Goal: Task Accomplishment & Management: Use online tool/utility

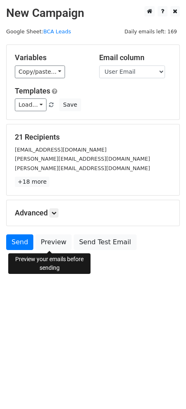
click at [40, 240] on link "Preview" at bounding box center [53, 243] width 36 height 16
click at [47, 245] on link "Preview" at bounding box center [53, 243] width 36 height 16
click at [54, 240] on link "Preview" at bounding box center [53, 243] width 36 height 16
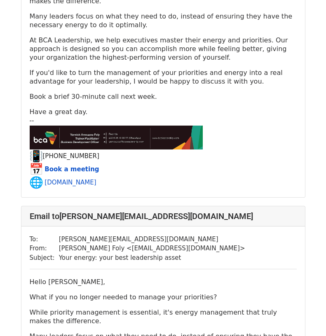
scroll to position [495, 0]
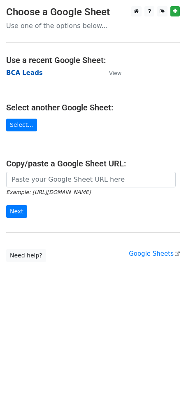
click at [26, 73] on strong "BCA Leads" at bounding box center [24, 72] width 37 height 7
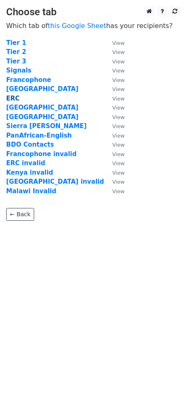
click at [12, 98] on strong "ERC" at bounding box center [13, 98] width 14 height 7
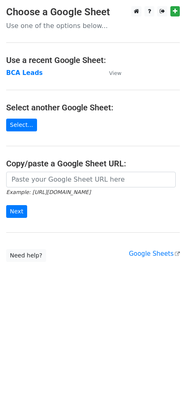
click at [23, 75] on strong "BCA Leads" at bounding box center [24, 72] width 37 height 7
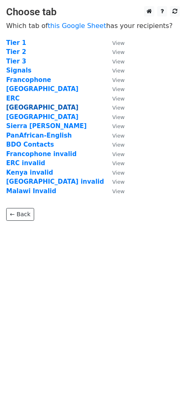
click at [19, 106] on strong "Malawi" at bounding box center [42, 107] width 73 height 7
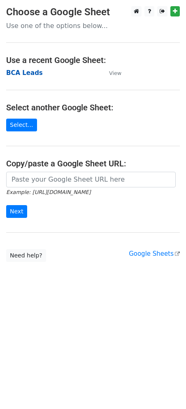
click at [31, 72] on strong "BCA Leads" at bounding box center [24, 72] width 37 height 7
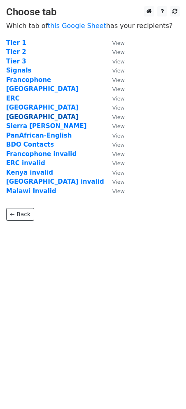
click at [14, 117] on strong "Kenya" at bounding box center [42, 116] width 73 height 7
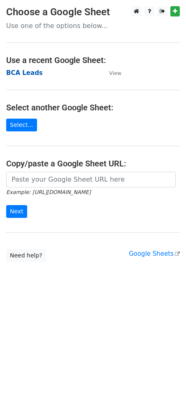
click at [24, 70] on strong "BCA Leads" at bounding box center [24, 72] width 37 height 7
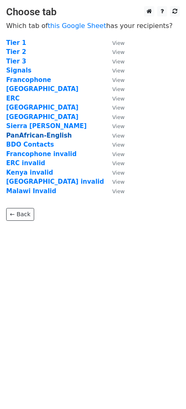
click at [33, 136] on strong "PanAfrican-English" at bounding box center [39, 135] width 66 height 7
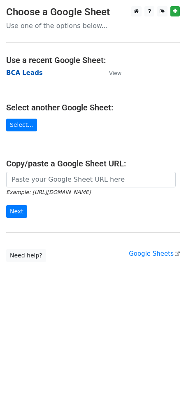
click at [14, 75] on strong "BCA Leads" at bounding box center [24, 72] width 37 height 7
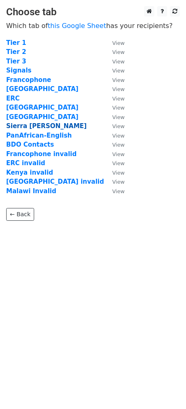
click at [26, 126] on strong "Sierra Leaone" at bounding box center [46, 125] width 81 height 7
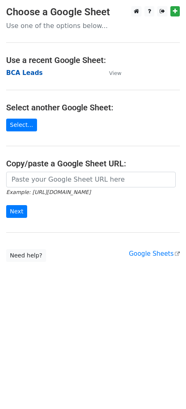
click at [20, 72] on strong "BCA Leads" at bounding box center [24, 72] width 37 height 7
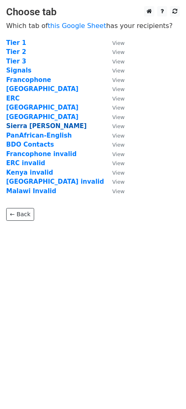
click at [24, 127] on strong "Sierra [PERSON_NAME]" at bounding box center [46, 125] width 81 height 7
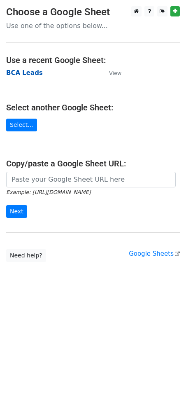
click at [24, 73] on strong "BCA Leads" at bounding box center [24, 72] width 37 height 7
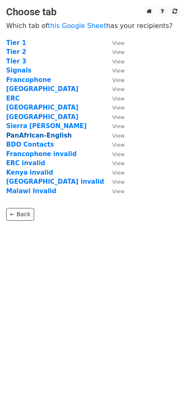
click at [31, 136] on strong "PanAfrican-English" at bounding box center [39, 135] width 66 height 7
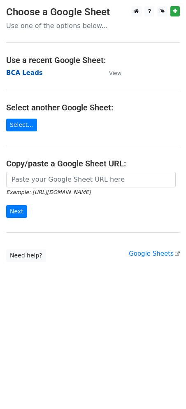
click at [23, 73] on strong "BCA Leads" at bounding box center [24, 72] width 37 height 7
click at [26, 73] on strong "BCA Leads" at bounding box center [24, 72] width 37 height 7
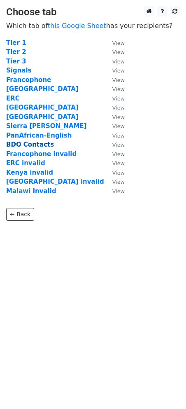
click at [26, 145] on strong "BDO Contacts" at bounding box center [30, 144] width 48 height 7
